Goal: Task Accomplishment & Management: Manage account settings

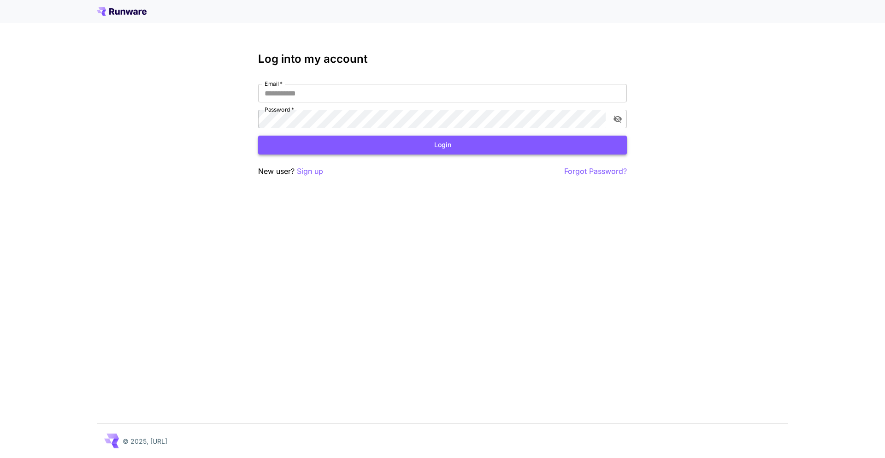
type input "**********"
click at [371, 148] on button "Login" at bounding box center [442, 145] width 369 height 19
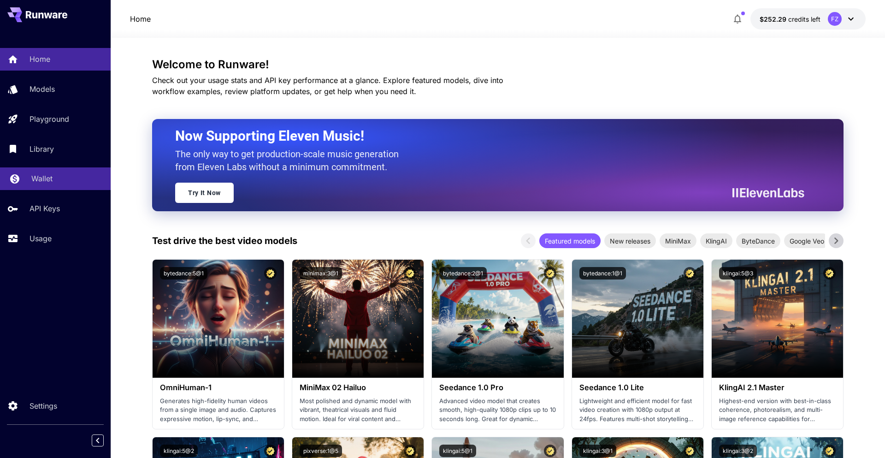
click at [51, 189] on link "Wallet" at bounding box center [55, 178] width 111 height 23
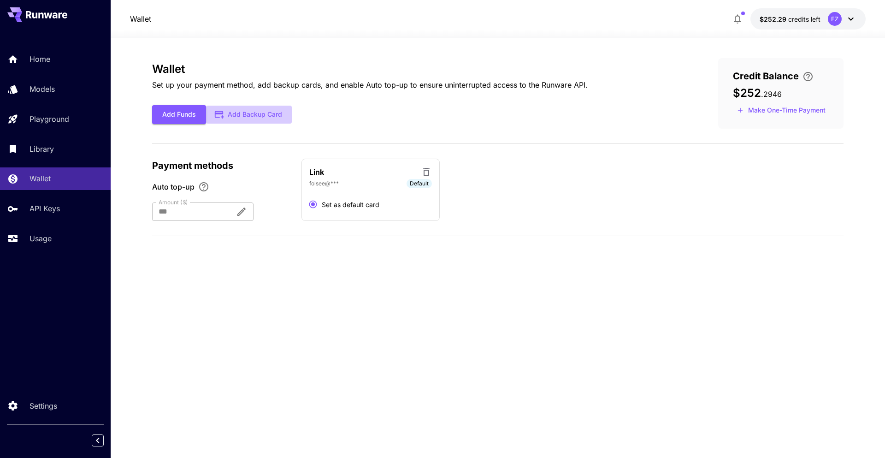
click at [282, 113] on button "Add Backup Card" at bounding box center [249, 115] width 86 height 18
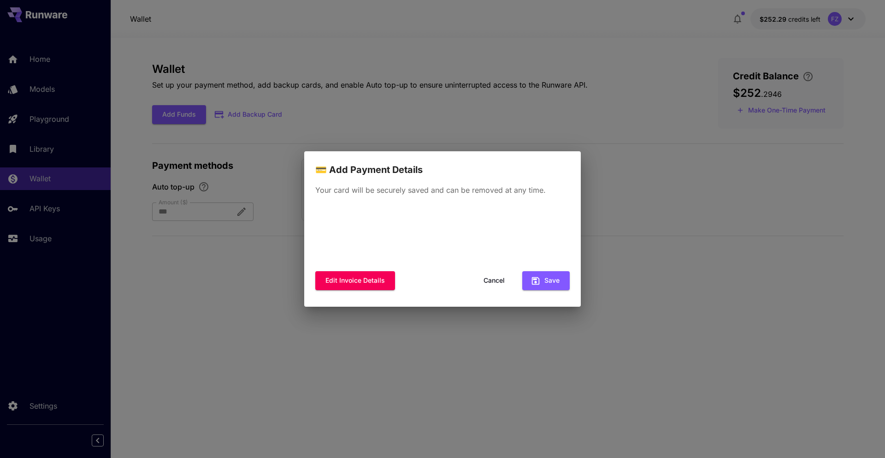
click at [263, 142] on div "💳 Add Payment Details Your card will be securely saved and can be removed at an…" at bounding box center [442, 229] width 885 height 458
click at [488, 279] on button "Cancel" at bounding box center [495, 280] width 42 height 19
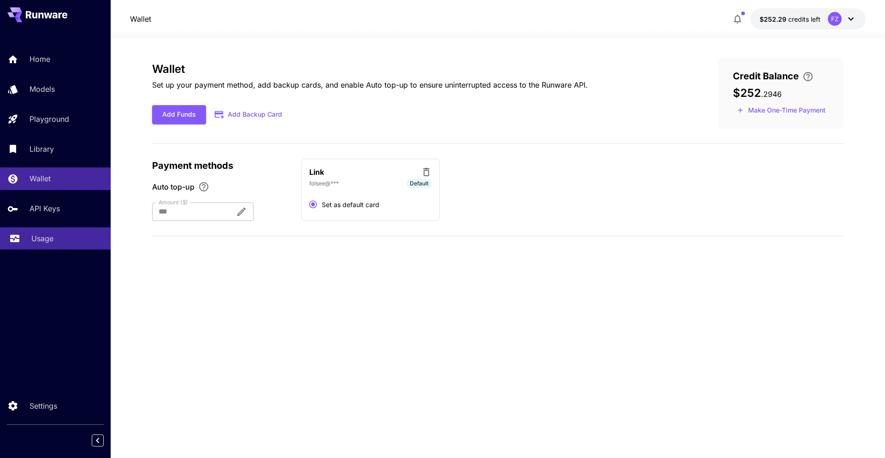
click at [53, 246] on link "Usage" at bounding box center [55, 238] width 111 height 23
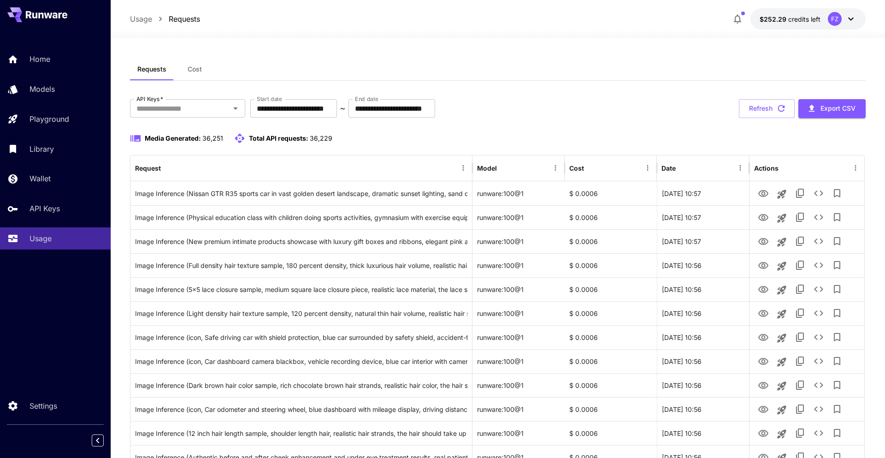
click at [201, 58] on button "Cost" at bounding box center [195, 69] width 42 height 22
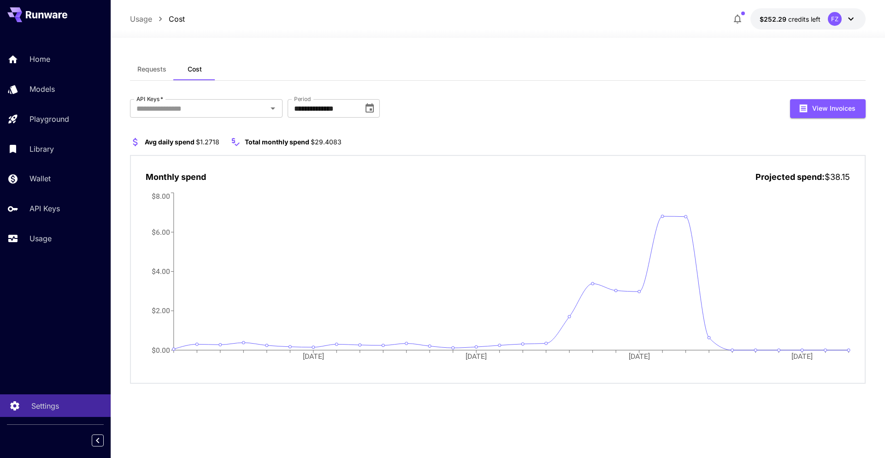
click at [51, 405] on p "Settings" at bounding box center [45, 405] width 28 height 11
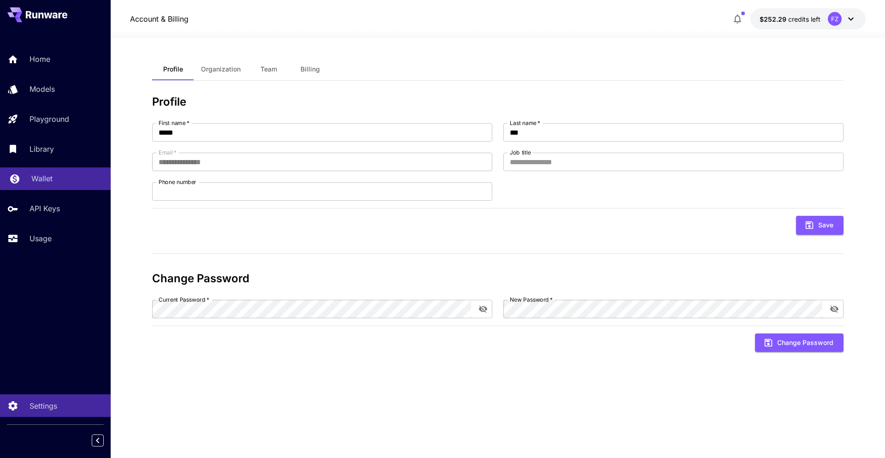
click at [70, 186] on link "Wallet" at bounding box center [55, 178] width 111 height 23
